Goal: Information Seeking & Learning: Learn about a topic

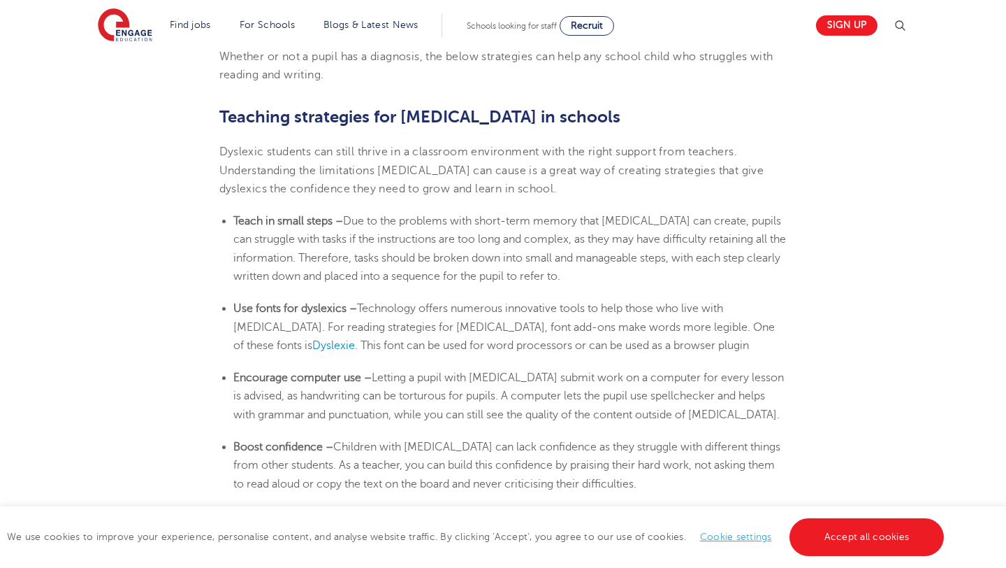
scroll to position [2283, 0]
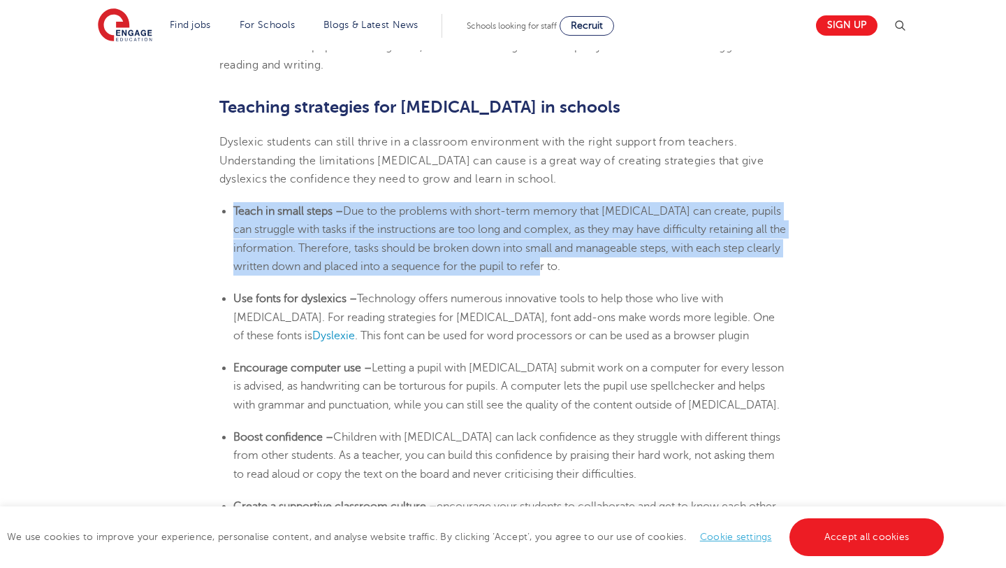
drag, startPoint x: 233, startPoint y: 180, endPoint x: 615, endPoint y: 234, distance: 385.4
click at [615, 234] on li "Teach in small steps – Due to the problems with short-term memory that [MEDICAL…" at bounding box center [510, 238] width 554 height 73
copy li "Teach in small steps – Due to the problems with short-term memory that [MEDICAL…"
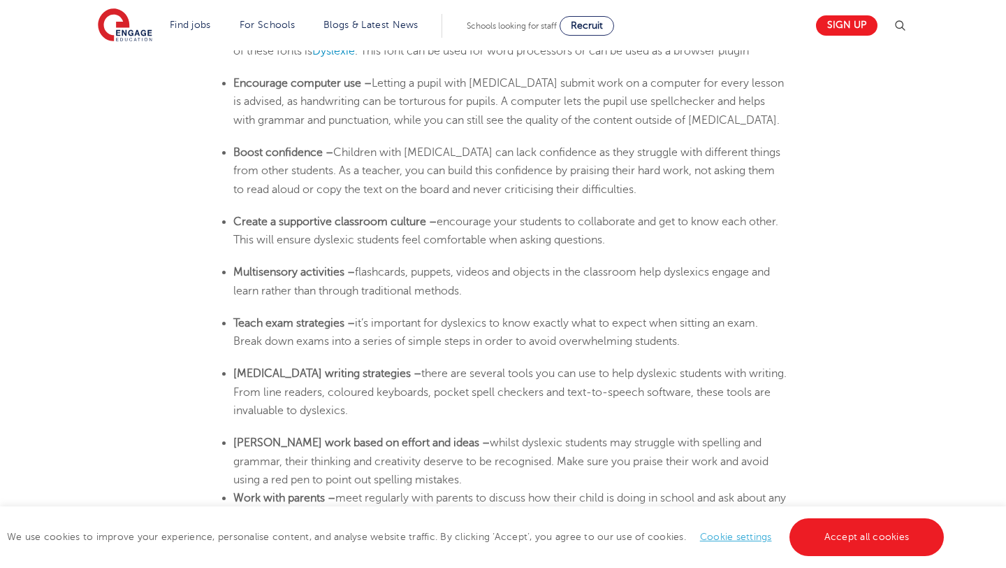
scroll to position [2568, 0]
drag, startPoint x: 234, startPoint y: 243, endPoint x: 505, endPoint y: 259, distance: 270.9
click at [505, 262] on li "Multisensory activities – flashcards, puppets, videos and objects in the classr…" at bounding box center [510, 280] width 554 height 37
copy li "Multisensory activities – flashcards, puppets, videos and objects in the classr…"
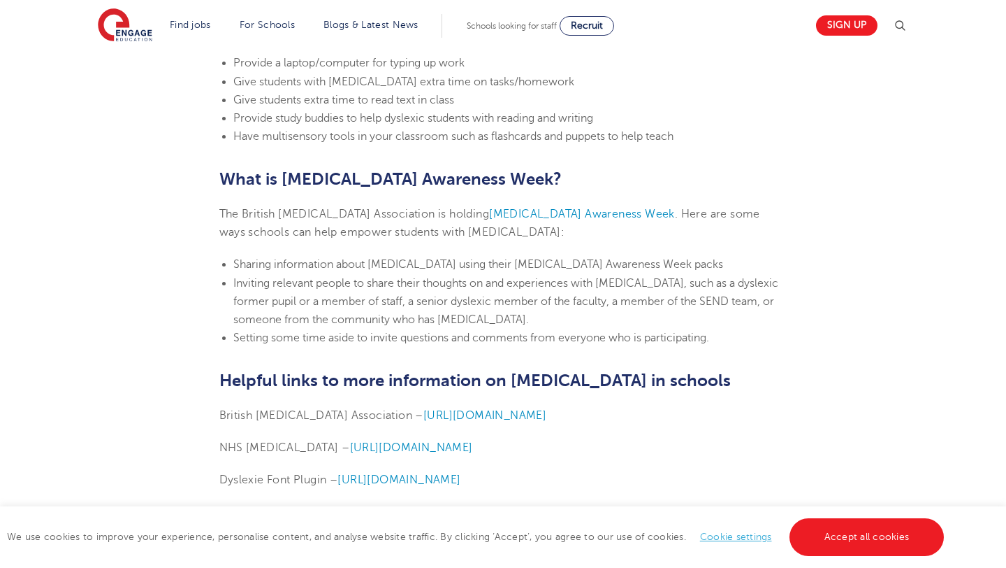
scroll to position [3282, 0]
